Goal: Information Seeking & Learning: Learn about a topic

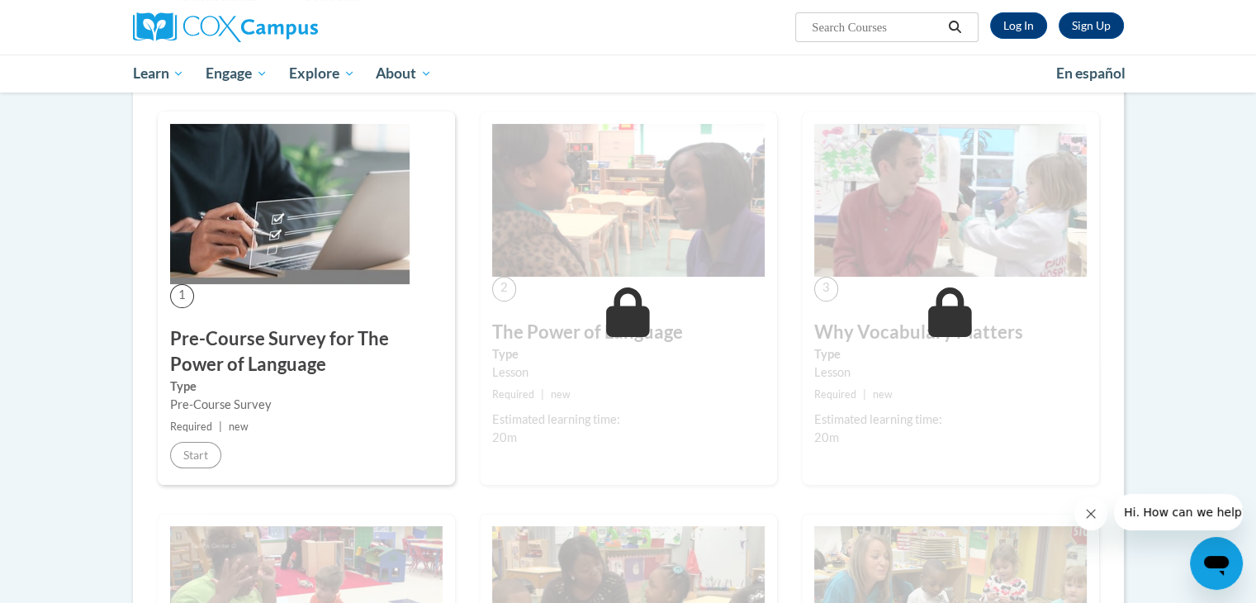
scroll to position [266, 0]
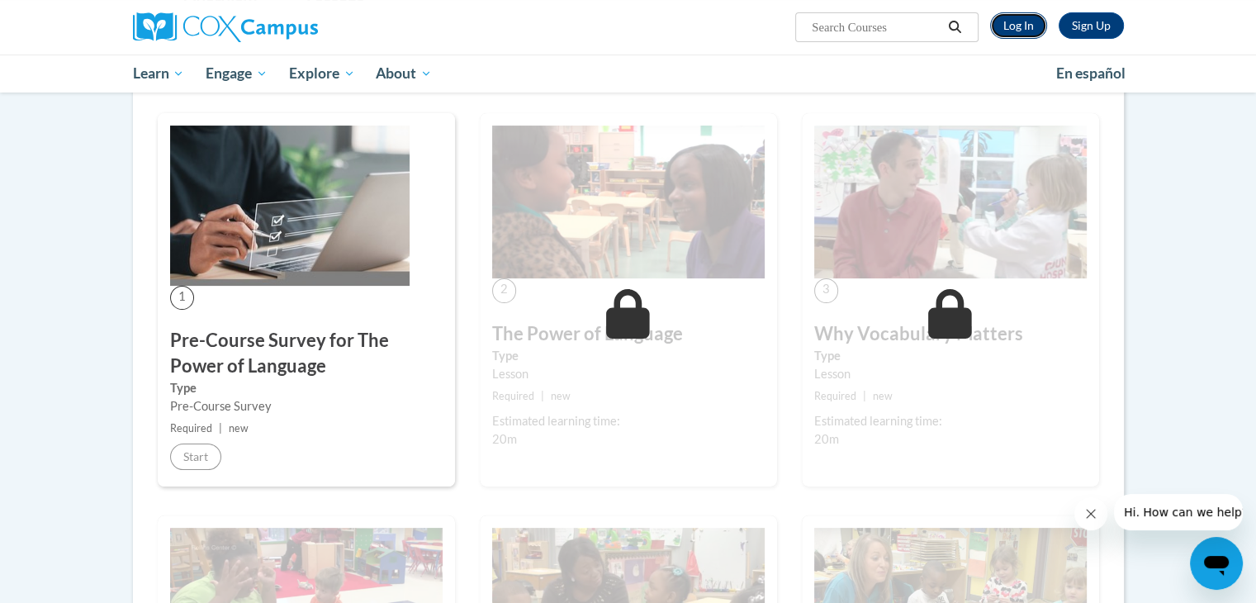
click at [1011, 21] on link "Log In" at bounding box center [1018, 25] width 57 height 26
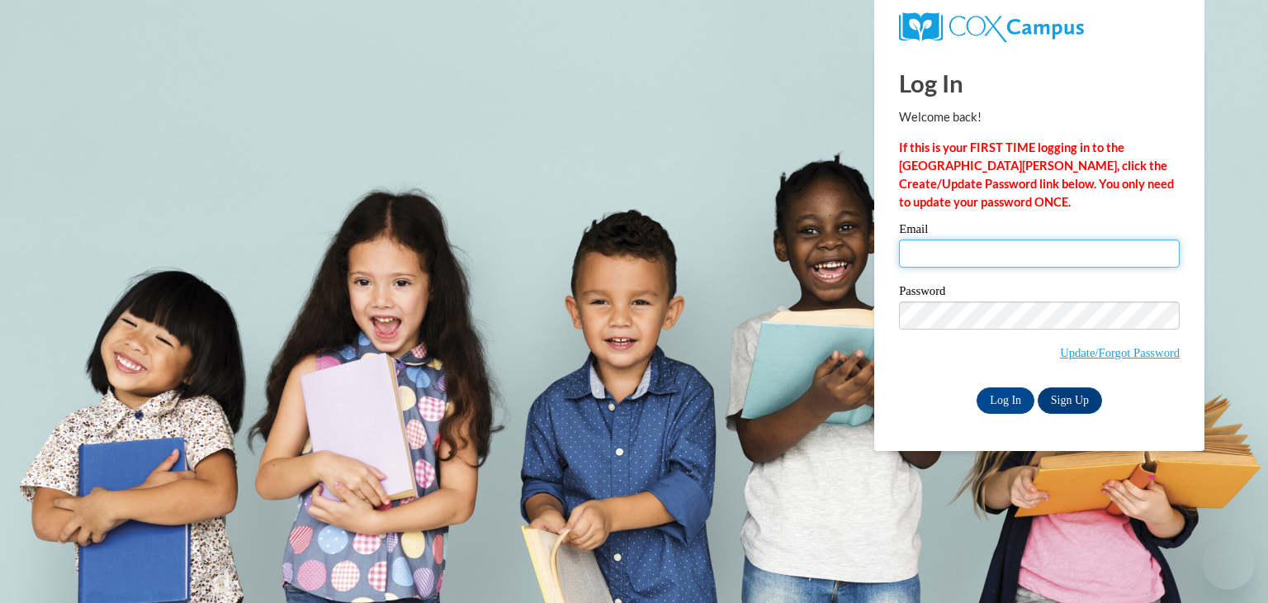
click at [948, 252] on input "Email" at bounding box center [1039, 253] width 281 height 28
type input "donnaslovingcare72@gmail.com"
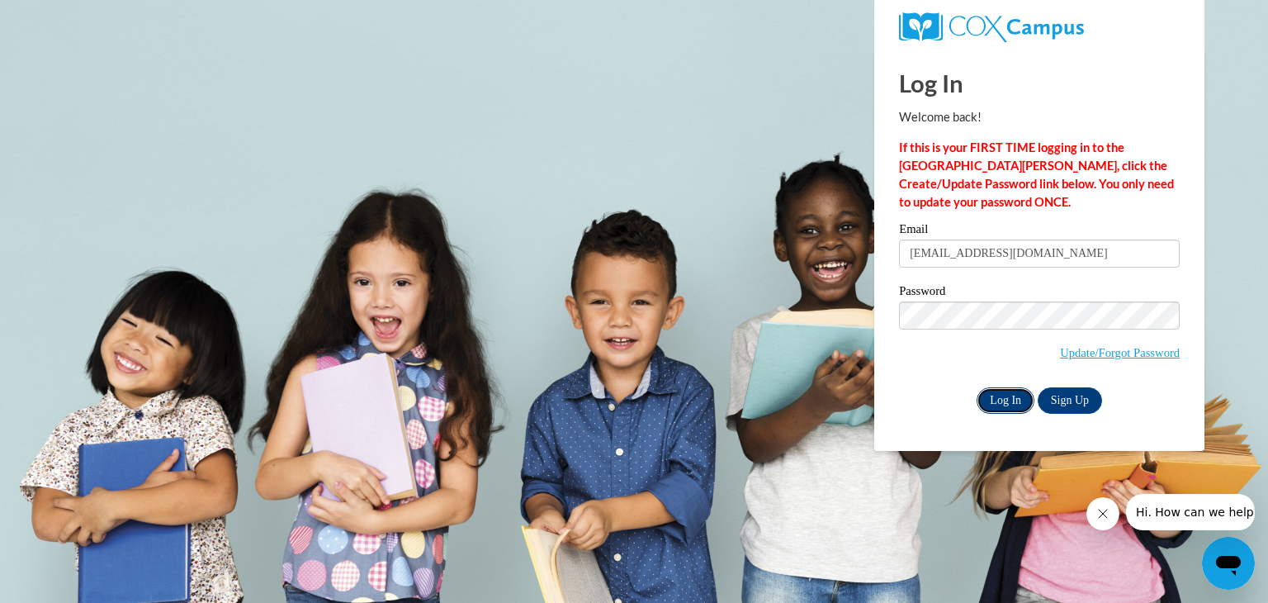
click at [1007, 397] on input "Log In" at bounding box center [1006, 400] width 58 height 26
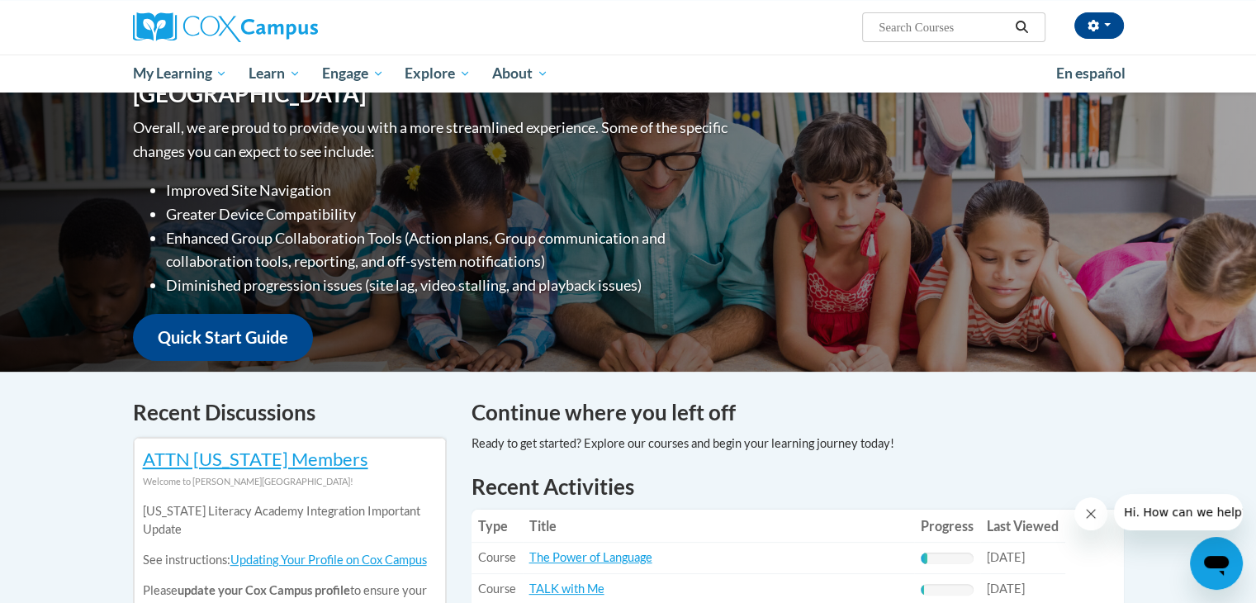
scroll to position [180, 0]
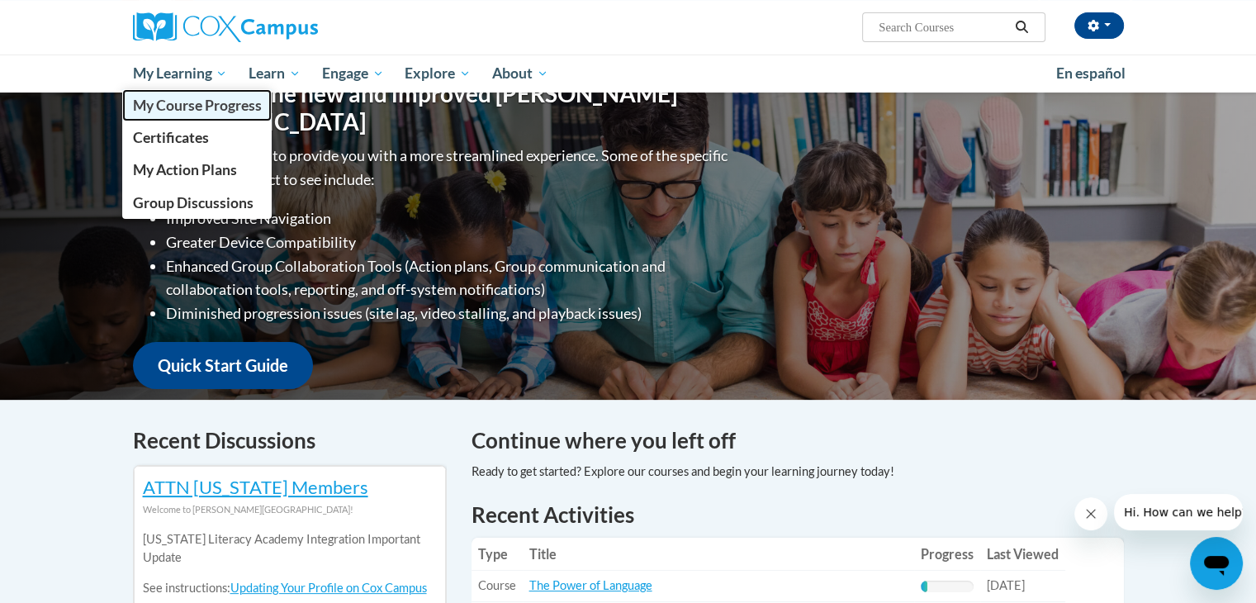
click at [196, 102] on span "My Course Progress" at bounding box center [196, 105] width 129 height 17
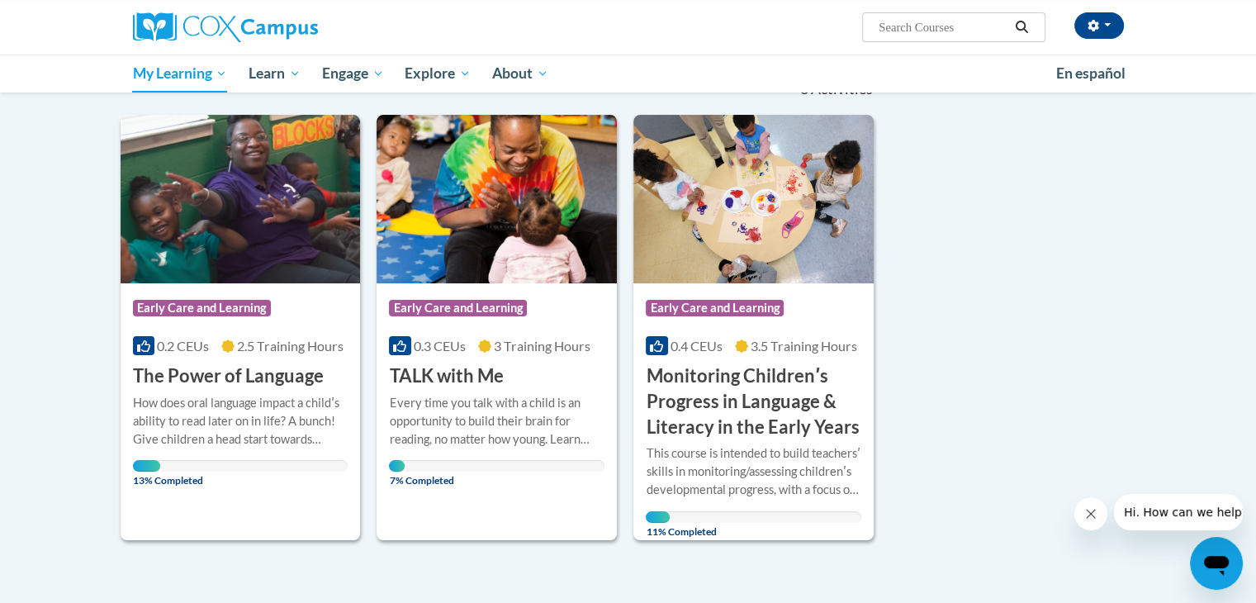
scroll to position [253, 0]
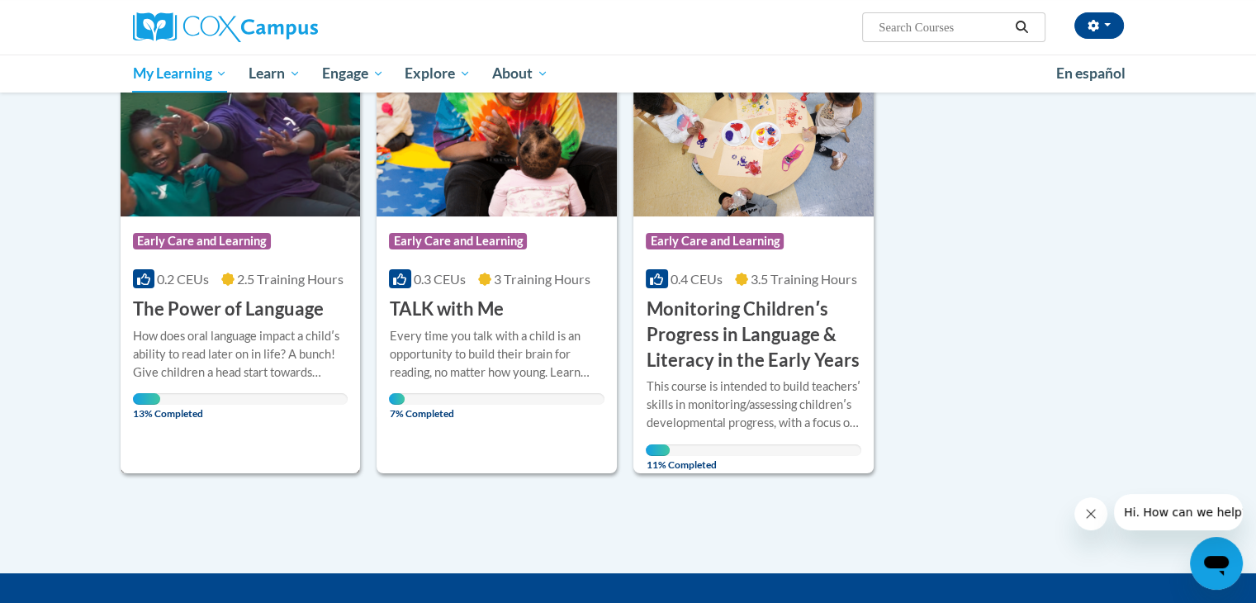
click at [206, 308] on h3 "The Power of Language" at bounding box center [228, 309] width 191 height 26
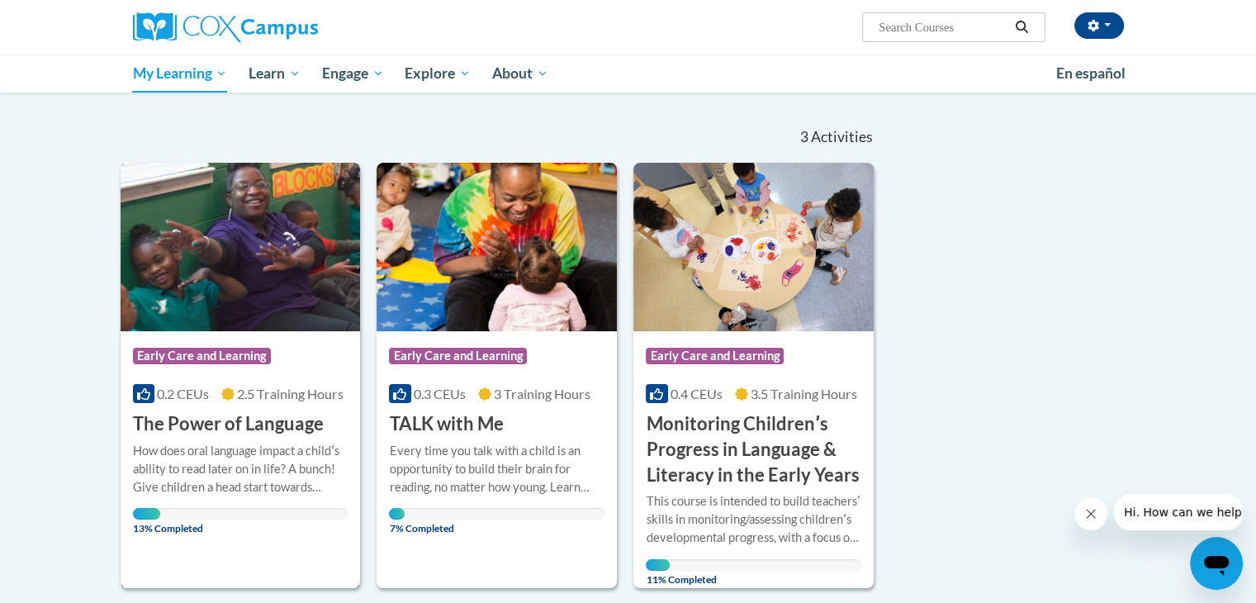
scroll to position [71, 0]
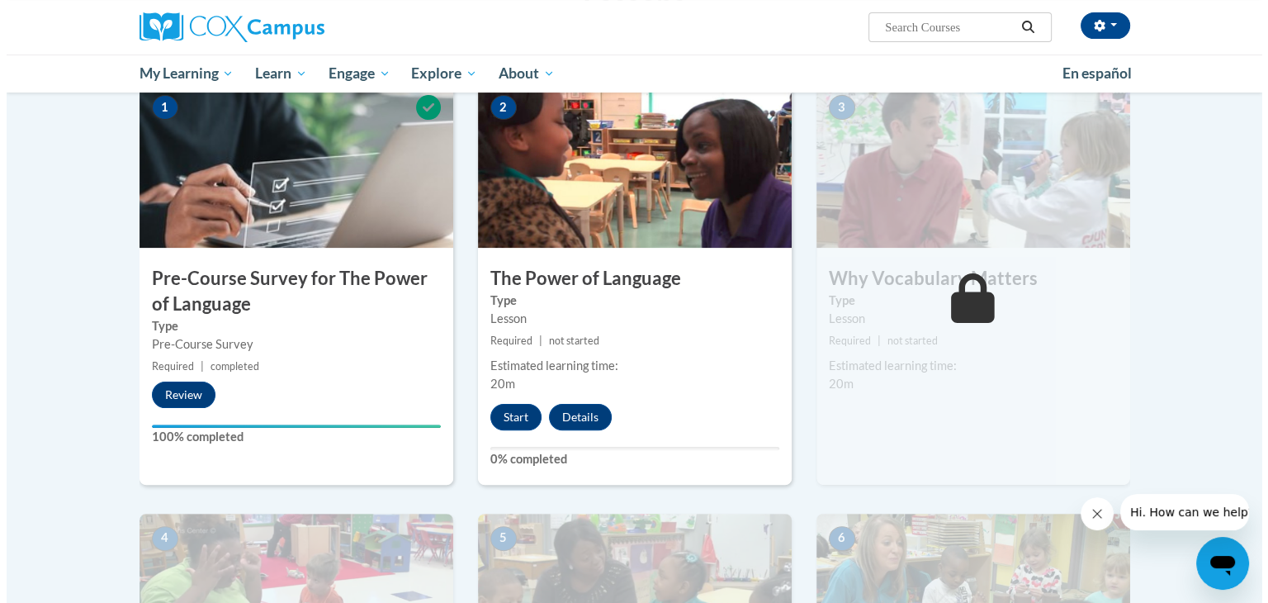
scroll to position [386, 0]
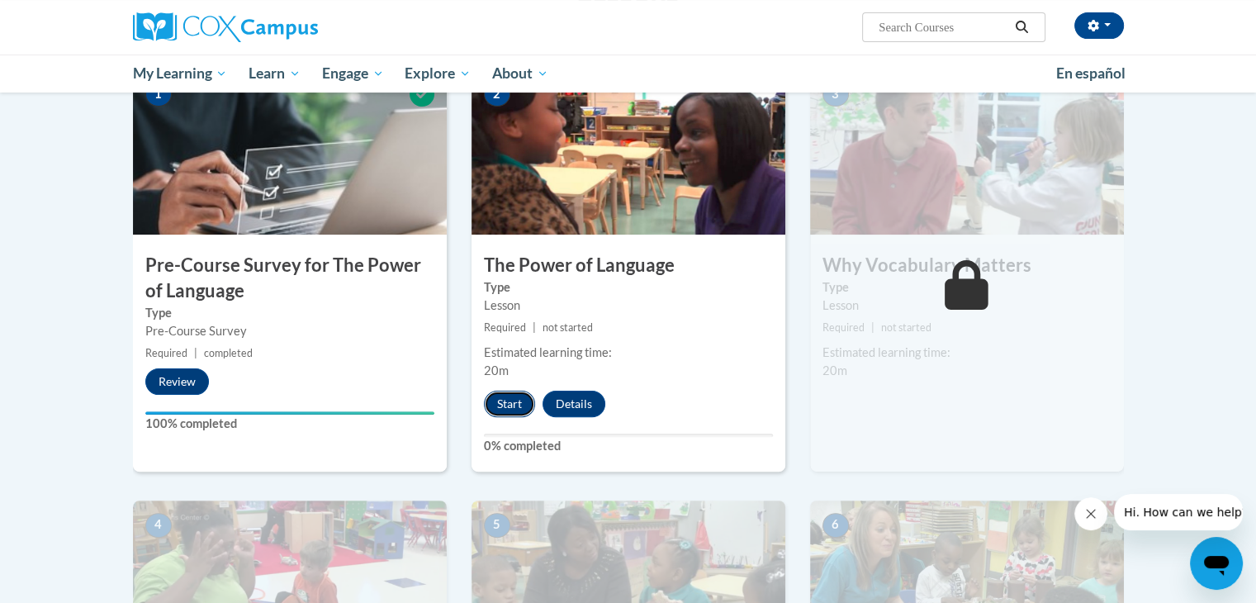
click at [505, 404] on button "Start" at bounding box center [509, 403] width 51 height 26
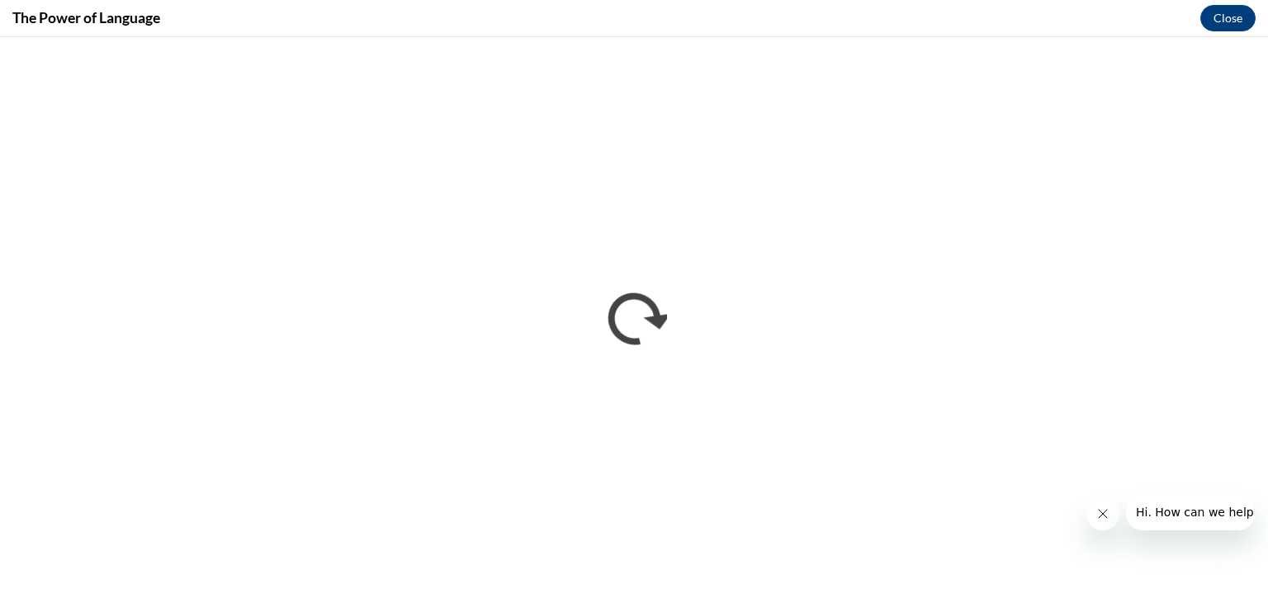
scroll to position [0, 0]
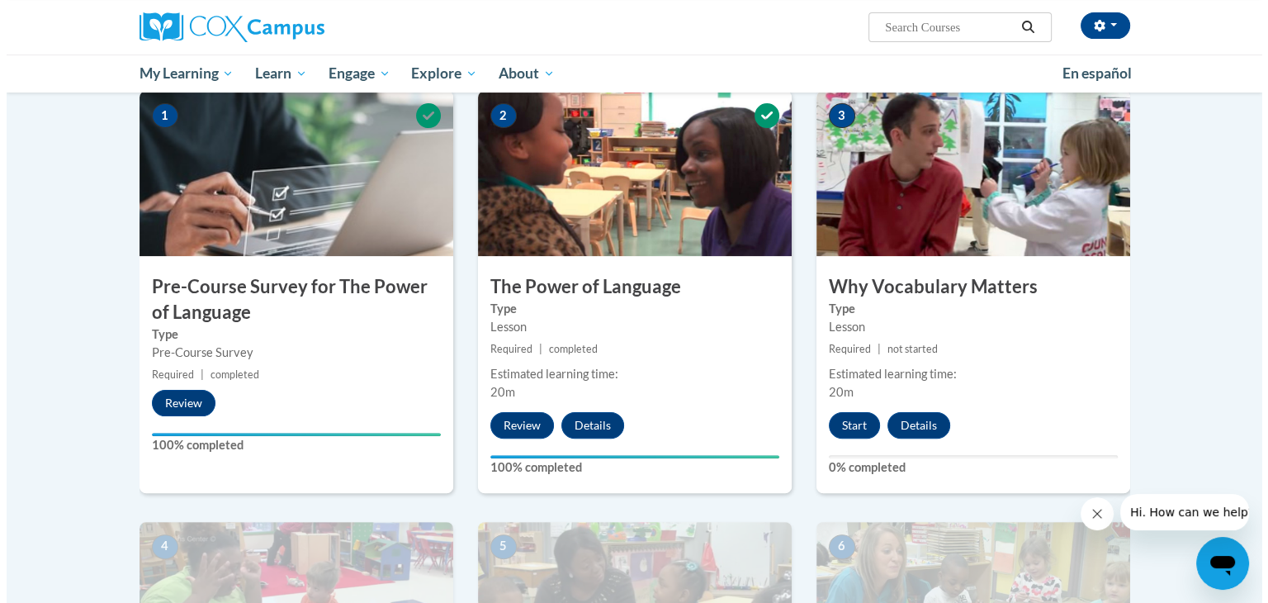
scroll to position [358, 0]
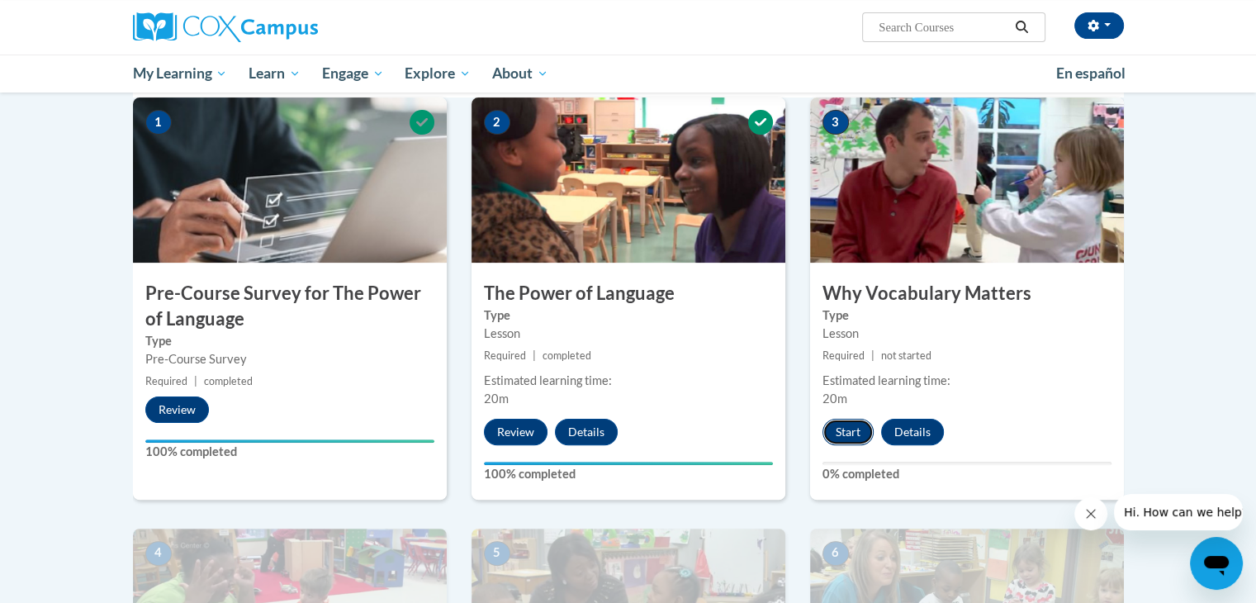
click at [847, 427] on button "Start" at bounding box center [847, 432] width 51 height 26
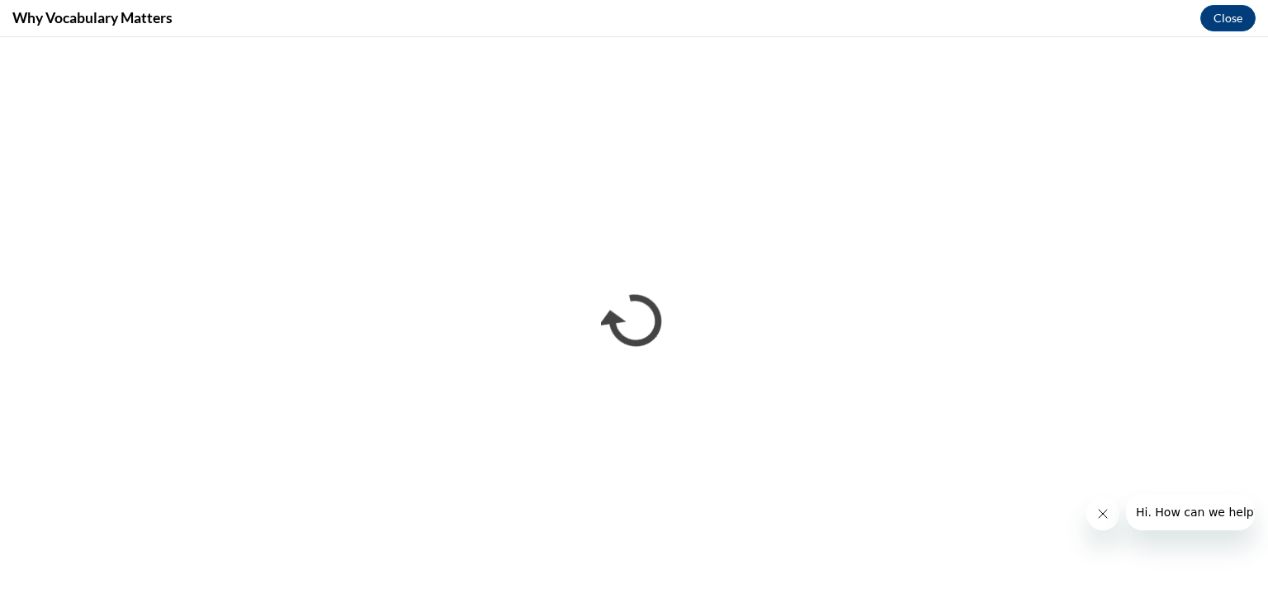
scroll to position [0, 0]
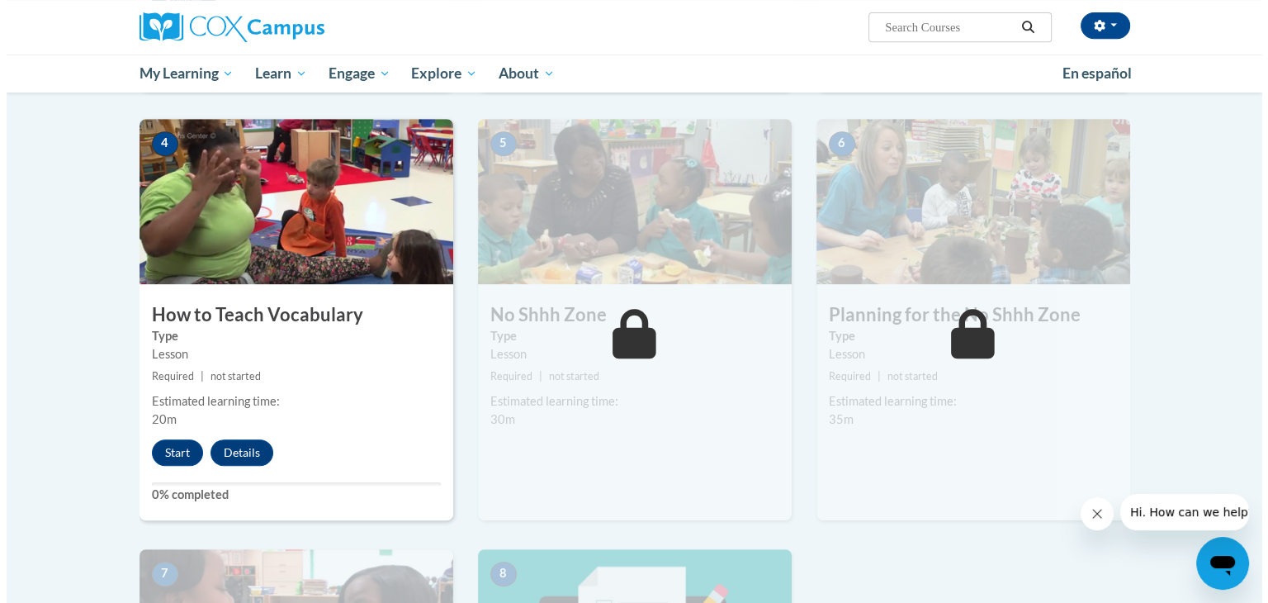
scroll to position [766, 0]
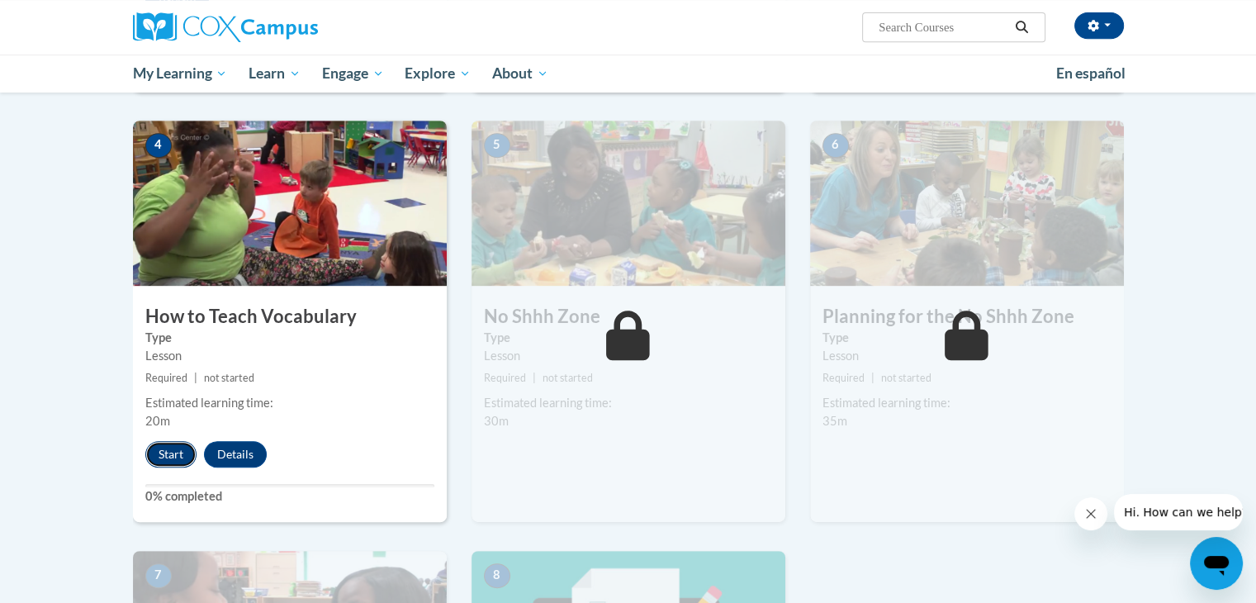
click at [185, 448] on button "Start" at bounding box center [170, 454] width 51 height 26
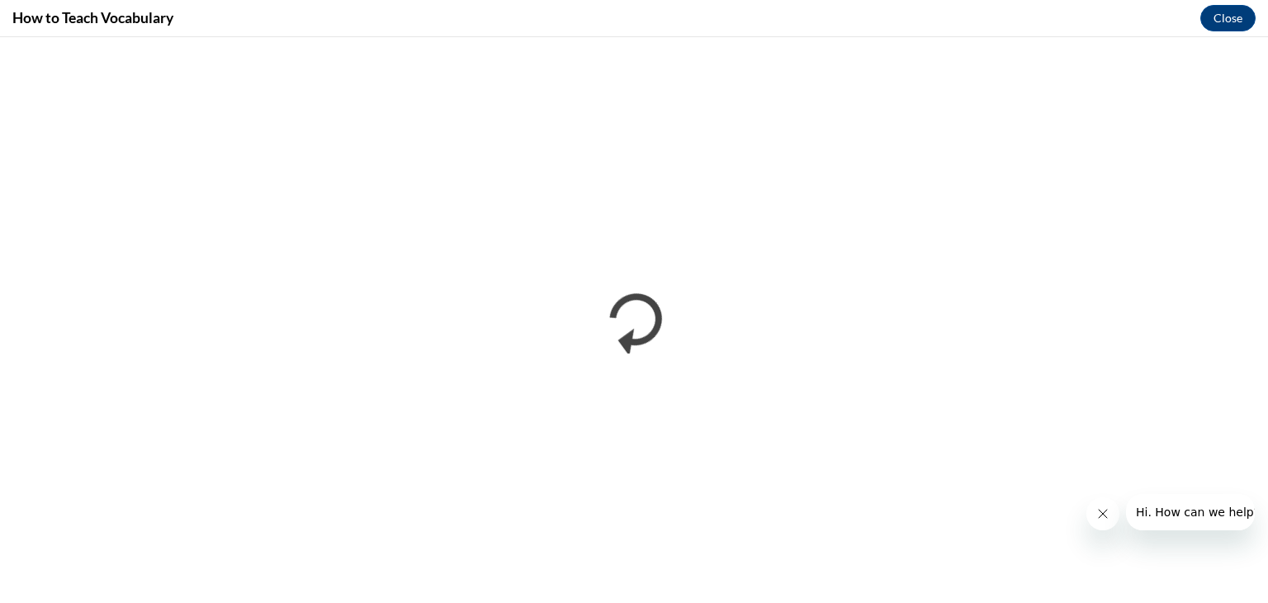
scroll to position [0, 0]
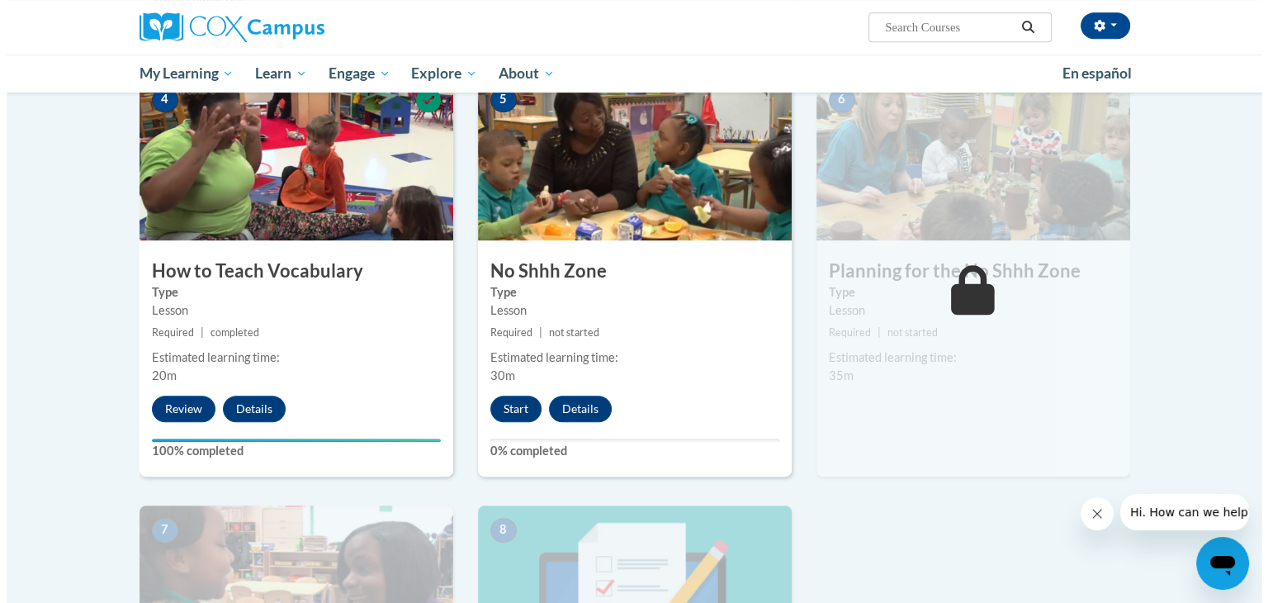
scroll to position [812, 0]
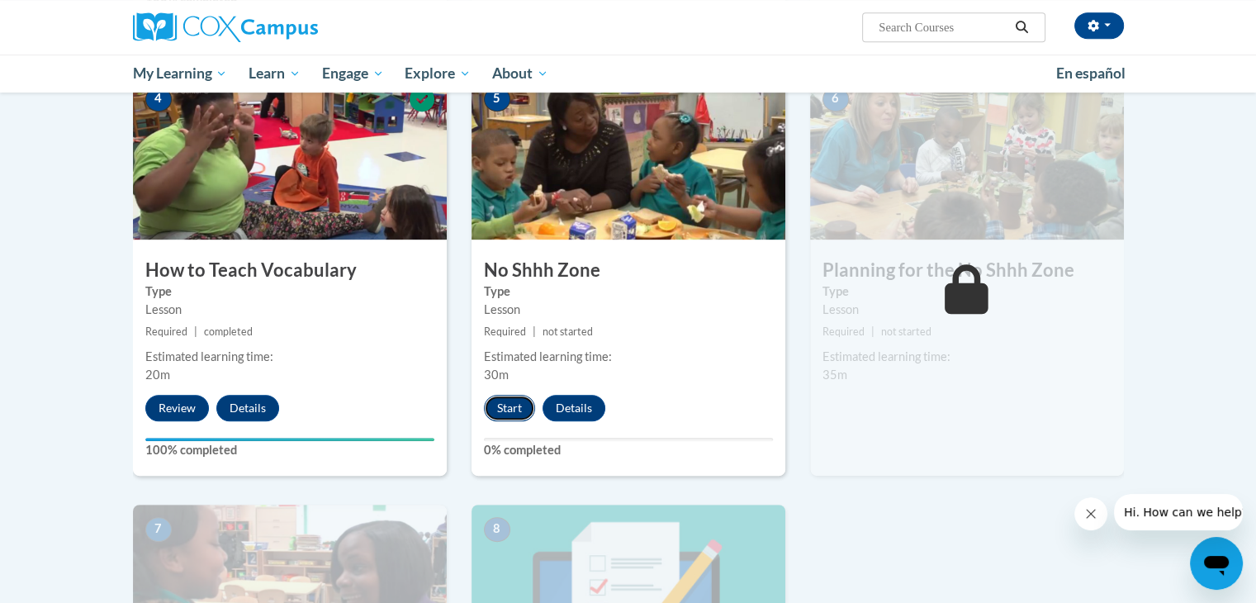
click at [509, 402] on button "Start" at bounding box center [509, 408] width 51 height 26
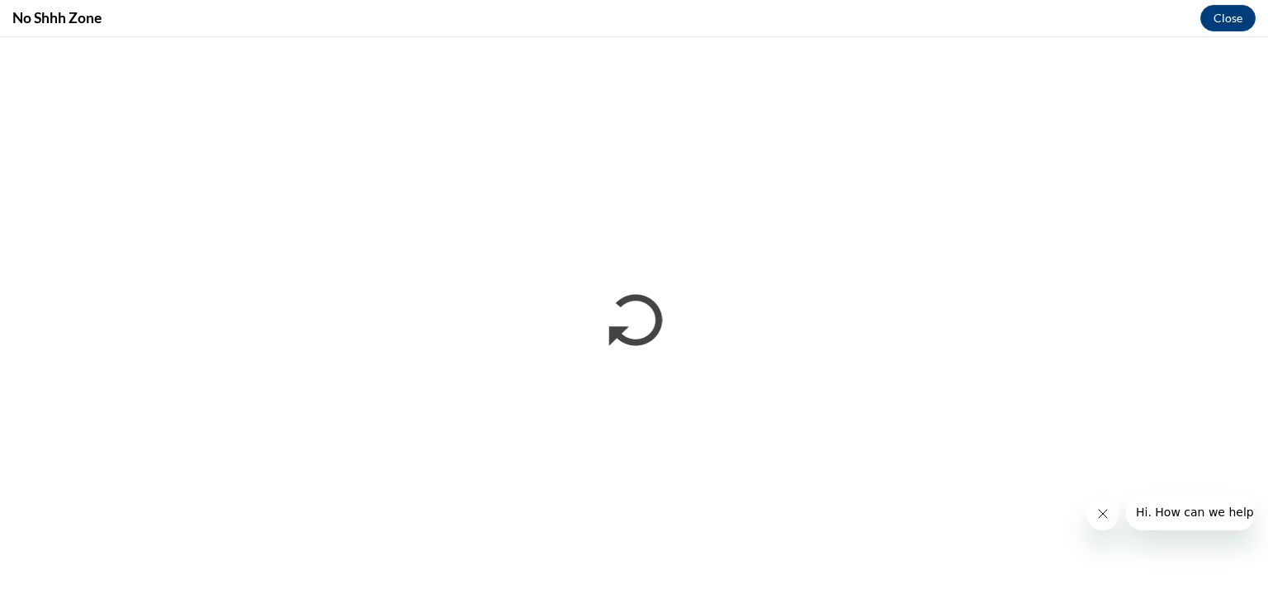
scroll to position [0, 0]
